Goal: Task Accomplishment & Management: Use online tool/utility

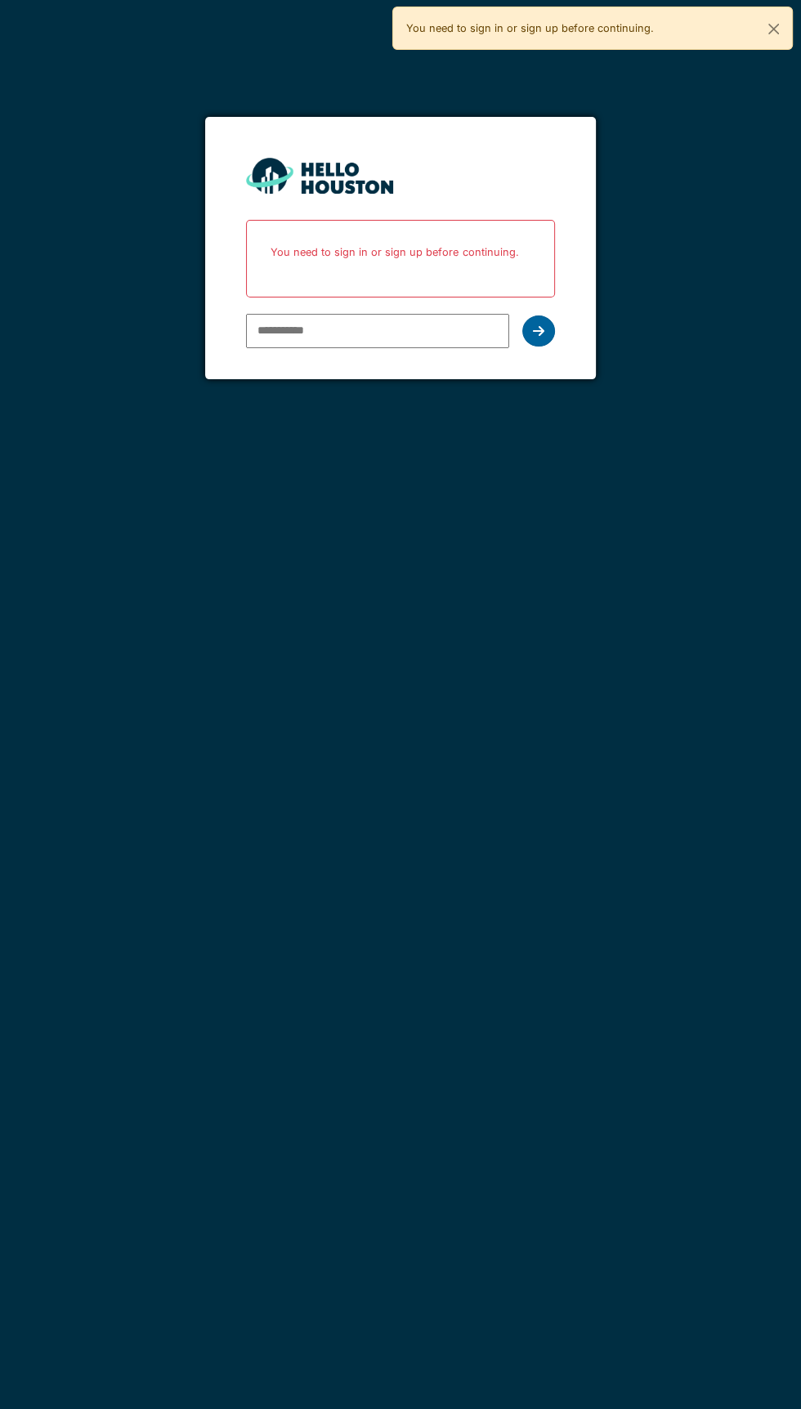
click at [551, 337] on div at bounding box center [538, 330] width 33 height 31
click at [538, 329] on icon at bounding box center [538, 330] width 11 height 13
click at [454, 237] on p "You need to sign in or sign up before continuing." at bounding box center [400, 251] width 287 height 43
click at [539, 329] on icon at bounding box center [538, 330] width 11 height 13
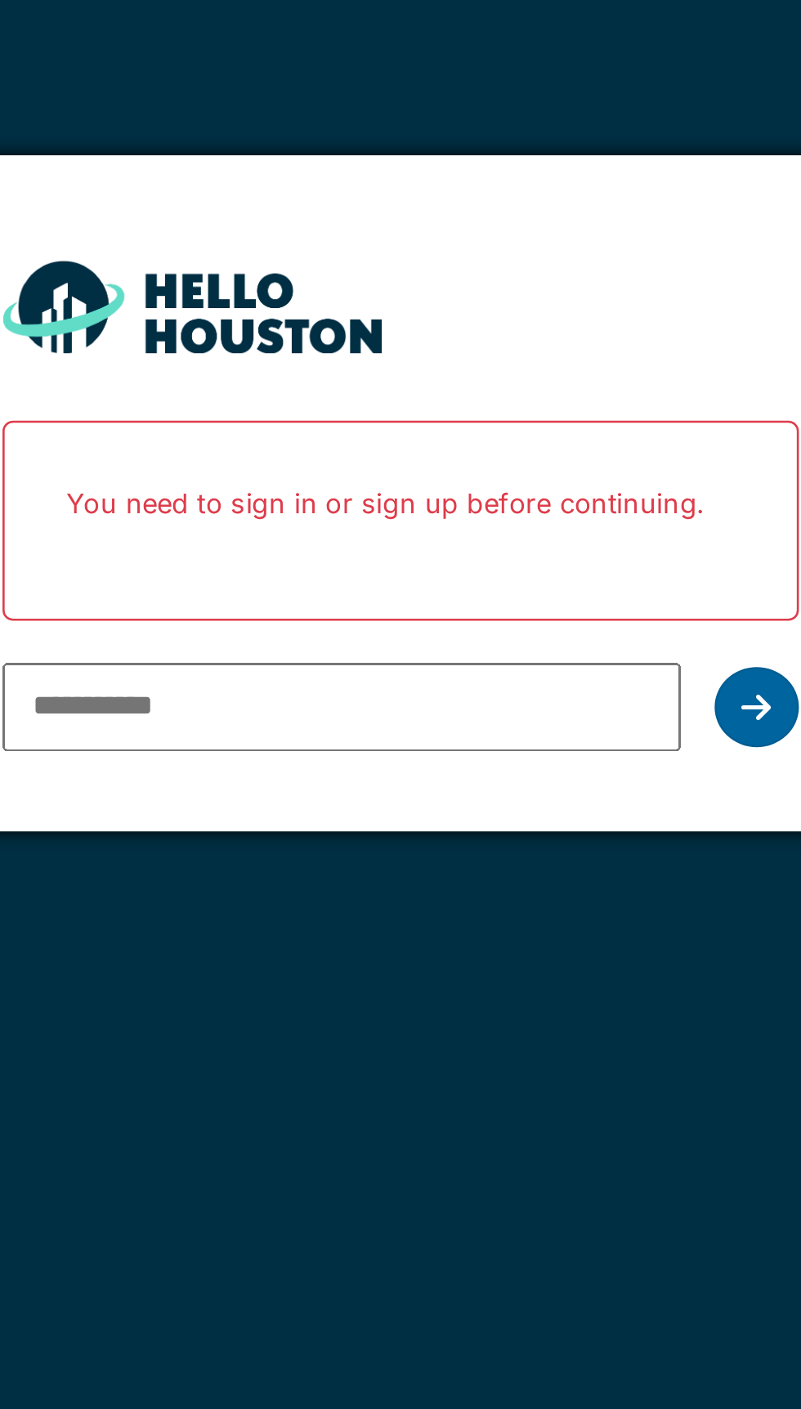
click at [538, 329] on icon at bounding box center [538, 330] width 11 height 13
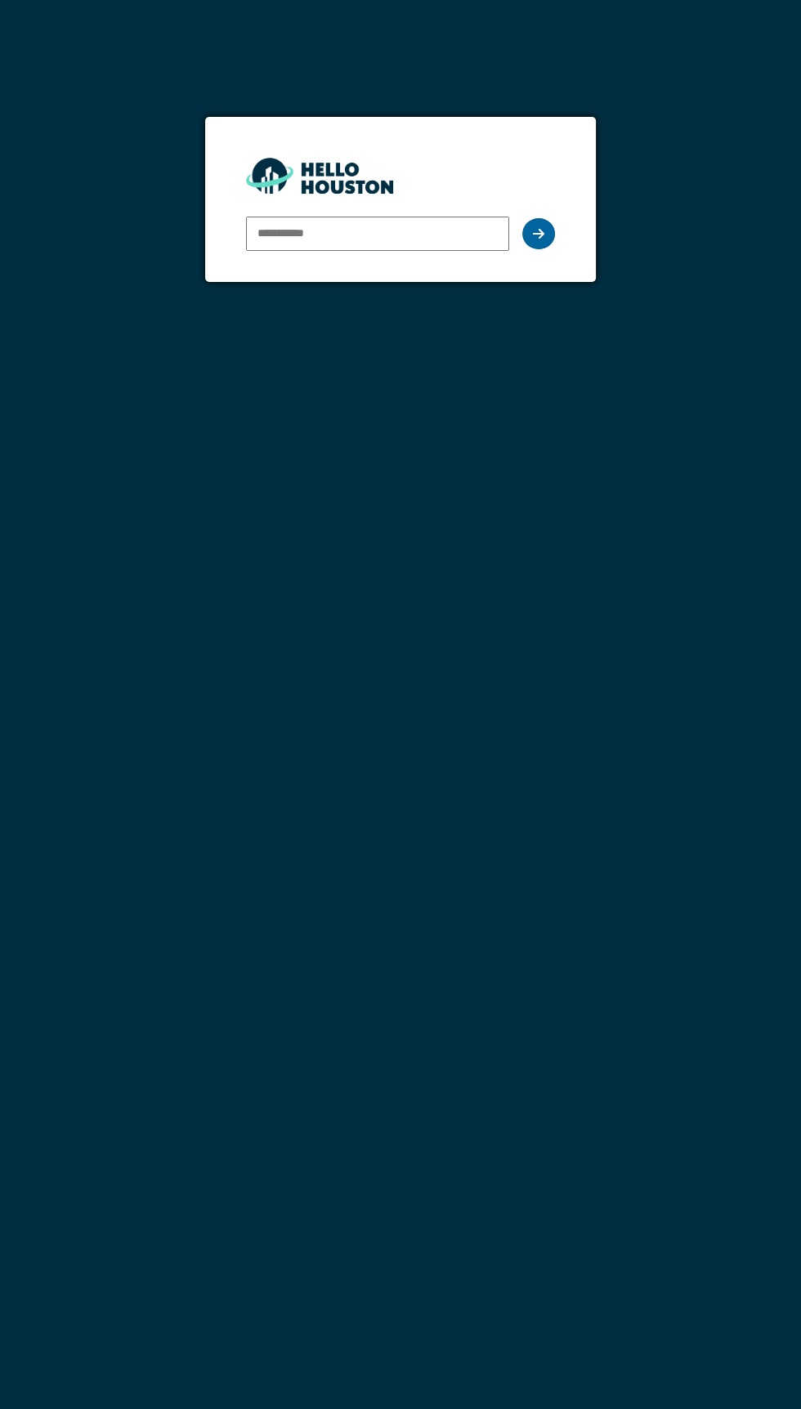
click at [538, 232] on icon at bounding box center [538, 233] width 11 height 13
click at [418, 236] on input "email" at bounding box center [377, 234] width 262 height 34
type input "**********"
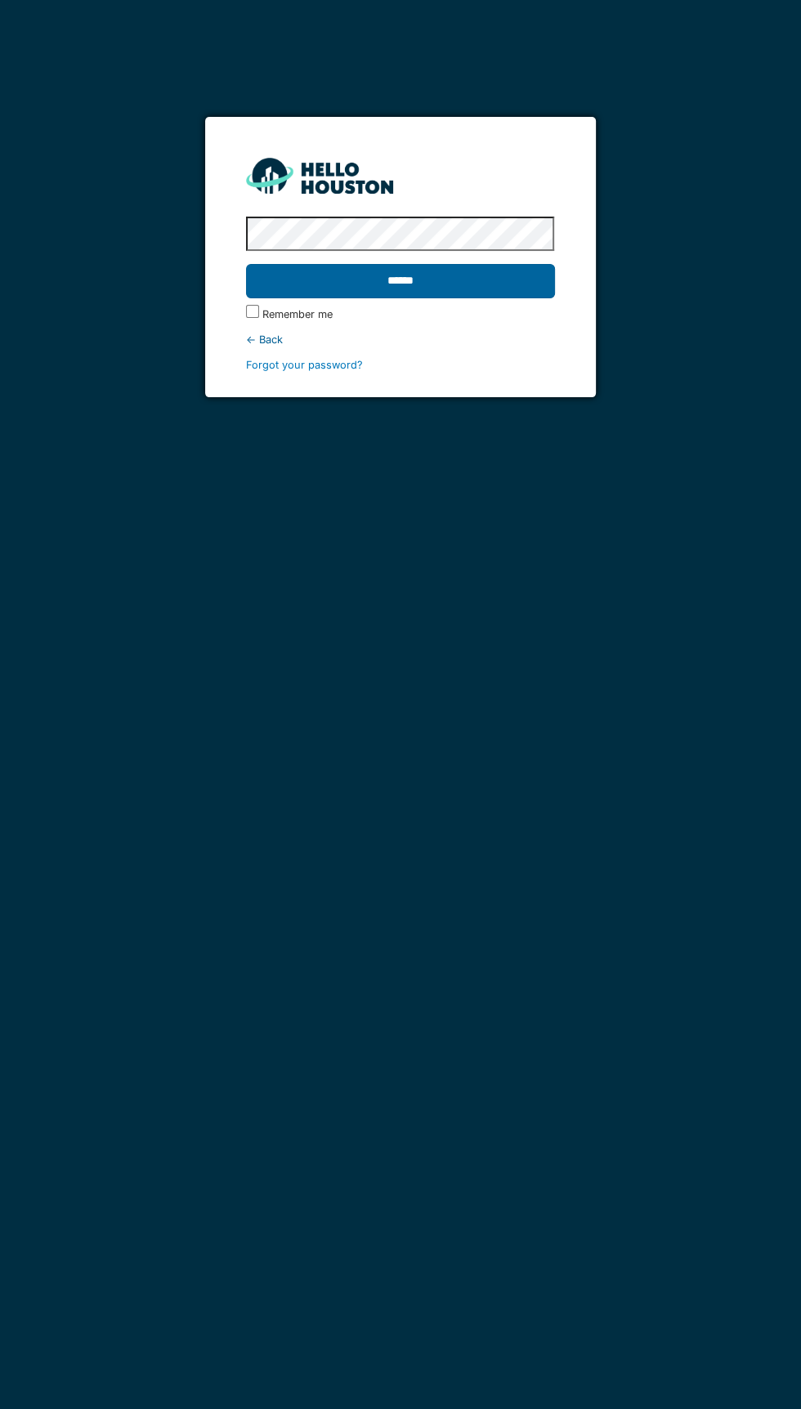
click at [460, 276] on input "******" at bounding box center [400, 281] width 308 height 34
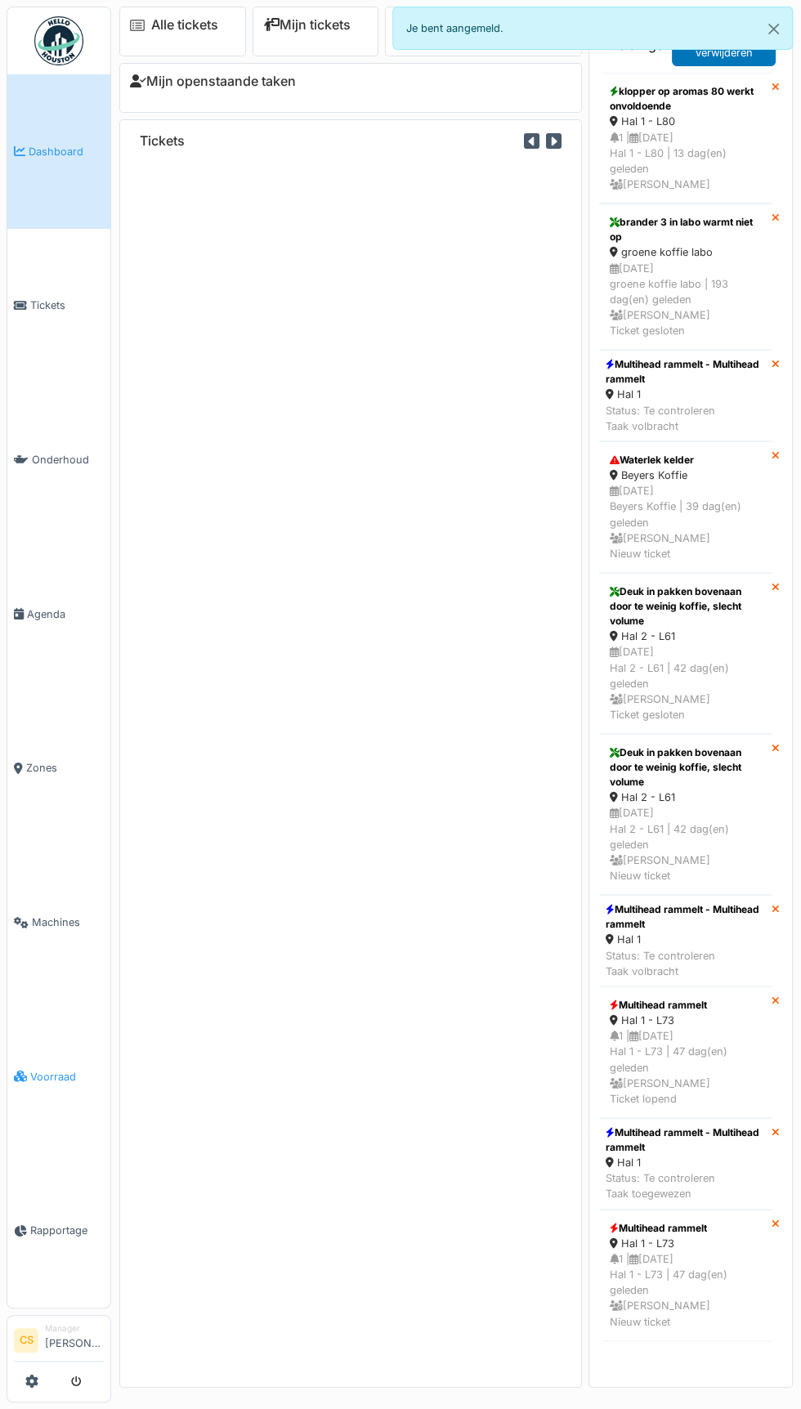
click at [56, 1084] on span "Voorraad" at bounding box center [67, 1077] width 74 height 16
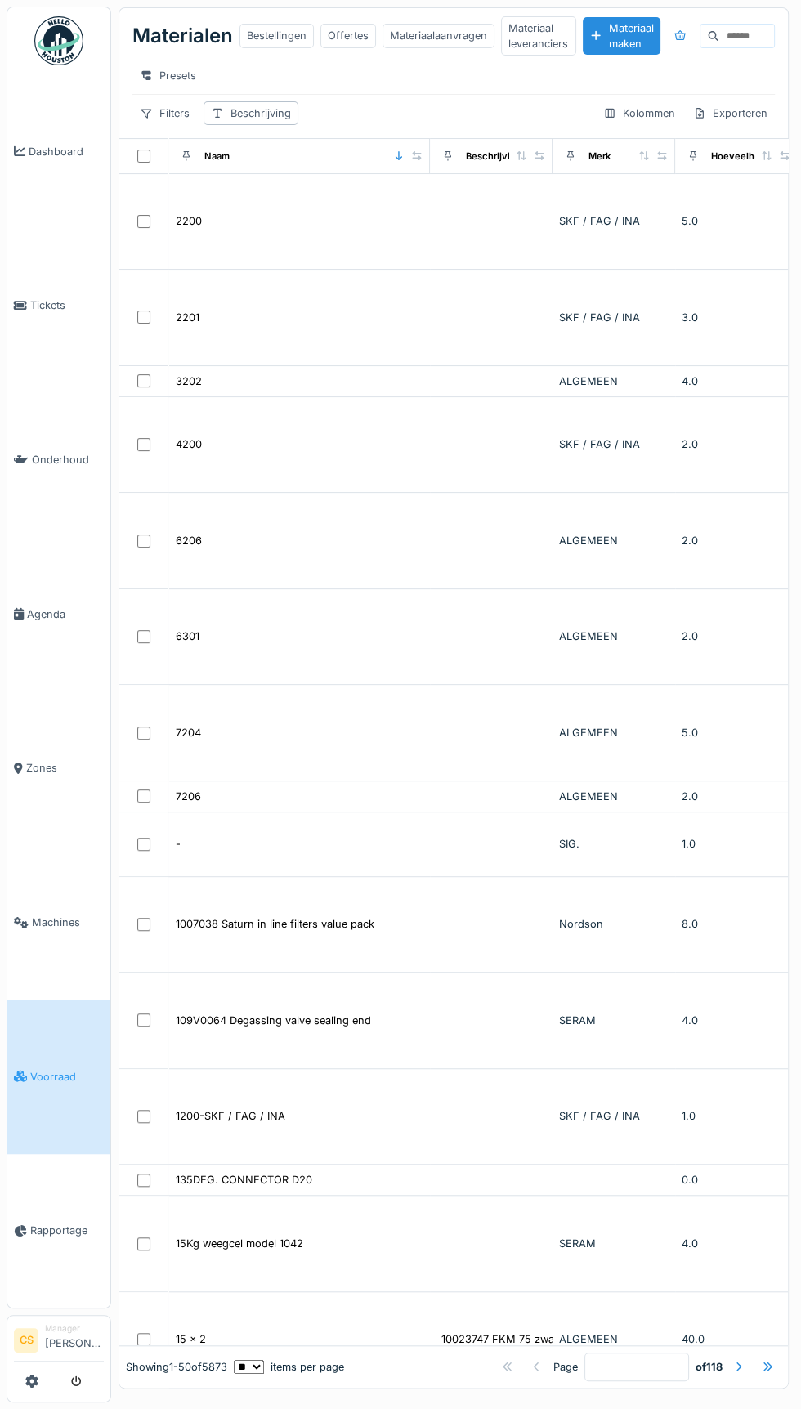
click at [744, 35] on input at bounding box center [746, 36] width 55 height 23
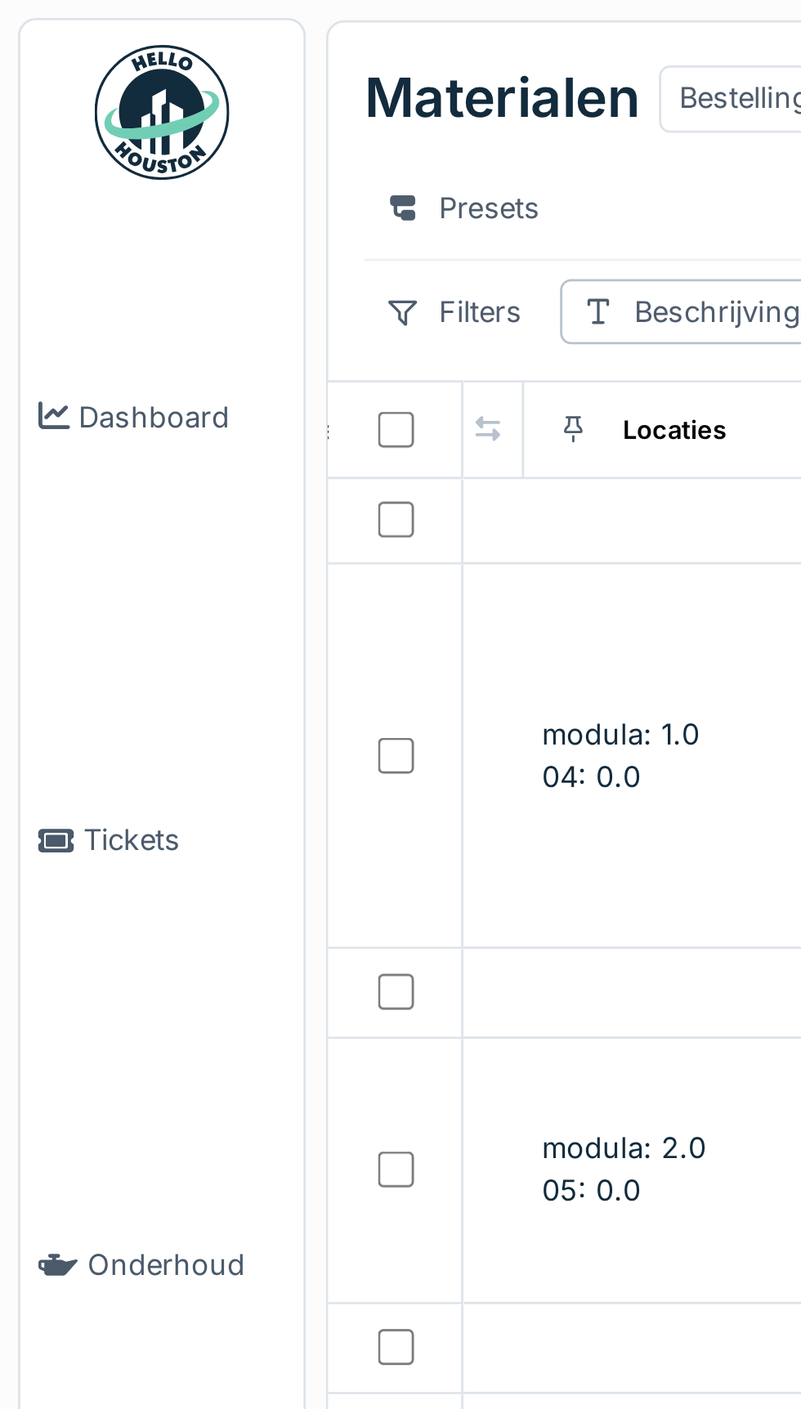
scroll to position [0, 646]
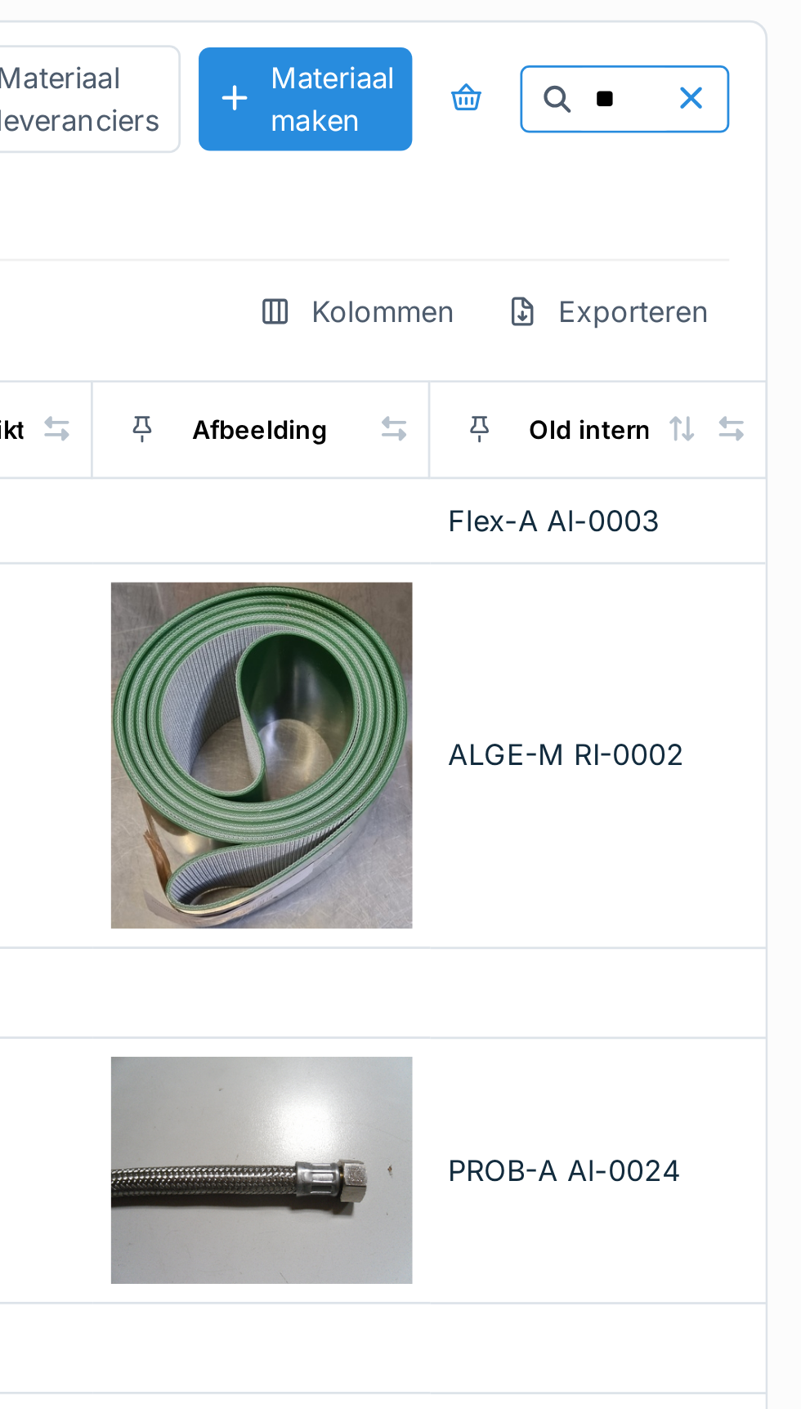
type input "*"
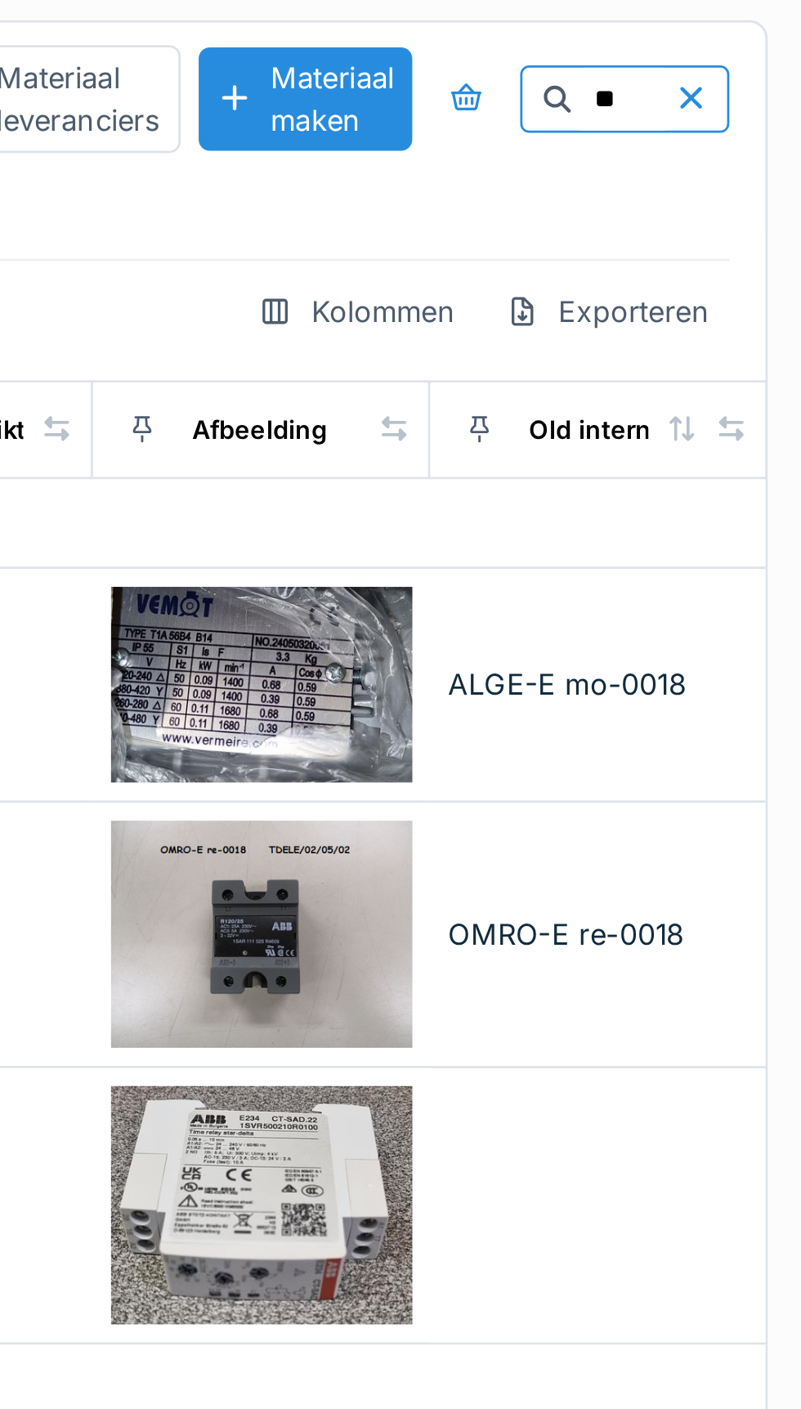
type input "*"
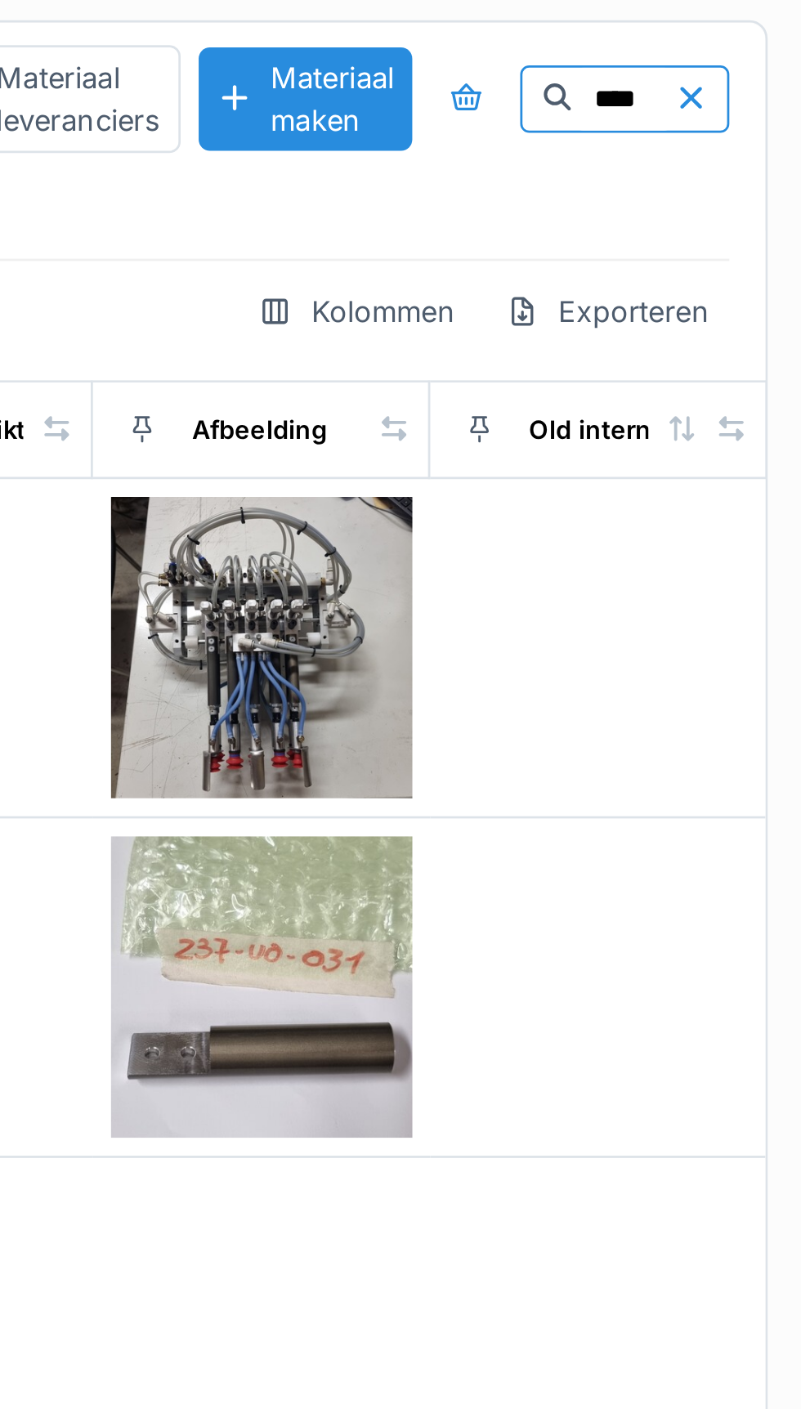
scroll to position [0, 0]
type input "*"
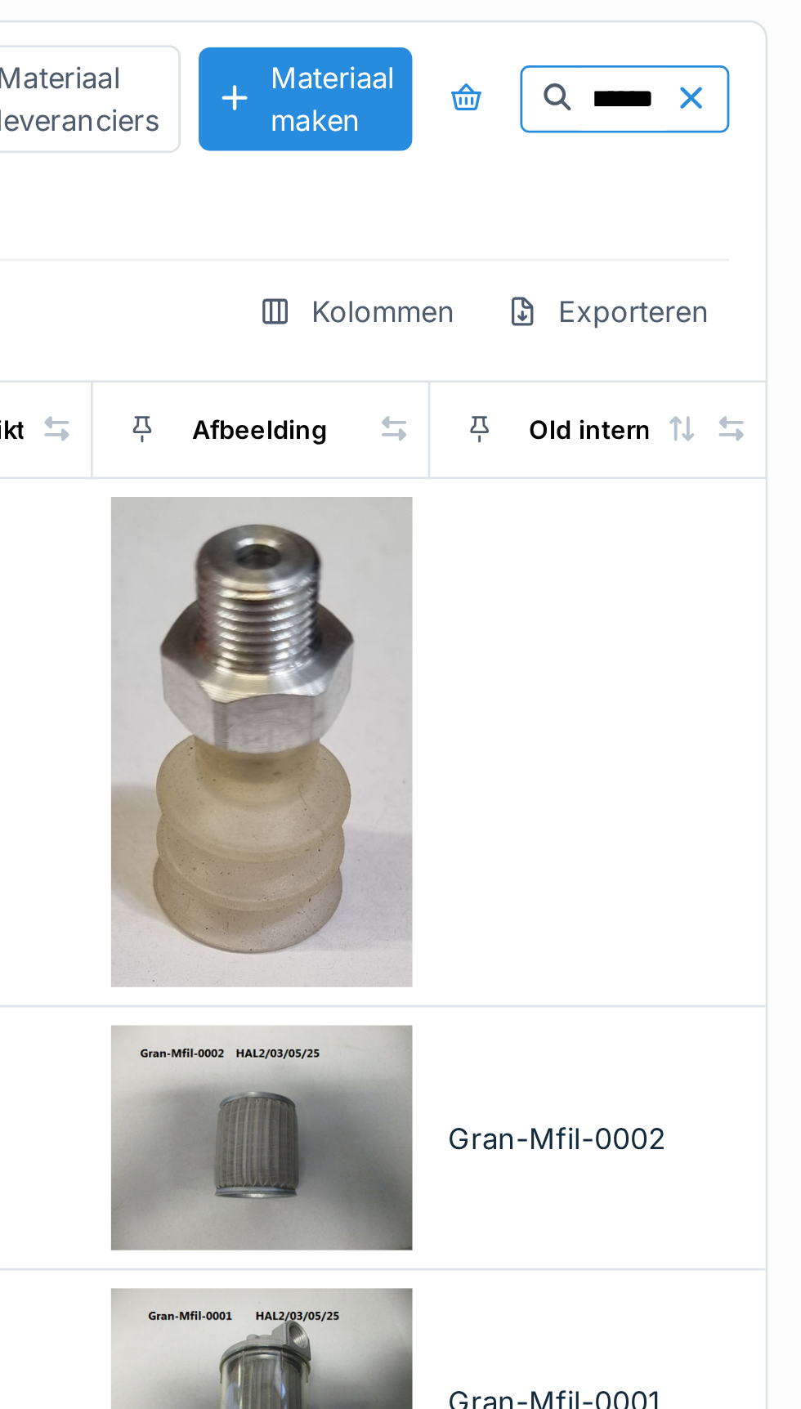
type input "******"
